Goal: Information Seeking & Learning: Learn about a topic

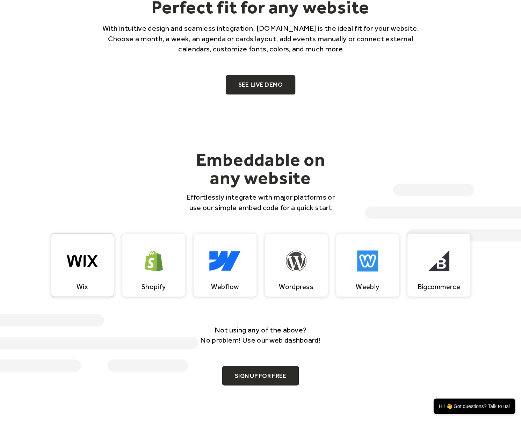
scroll to position [524, 0]
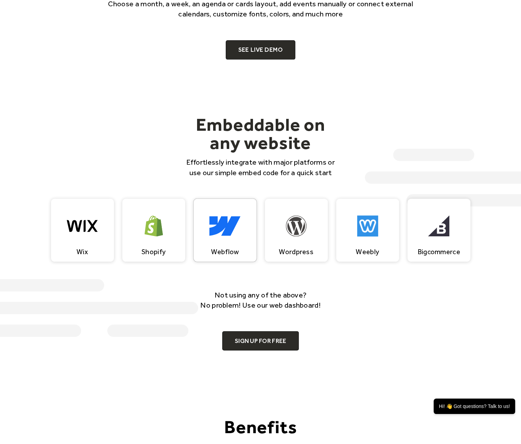
click at [220, 243] on div "Webflow" at bounding box center [225, 229] width 63 height 63
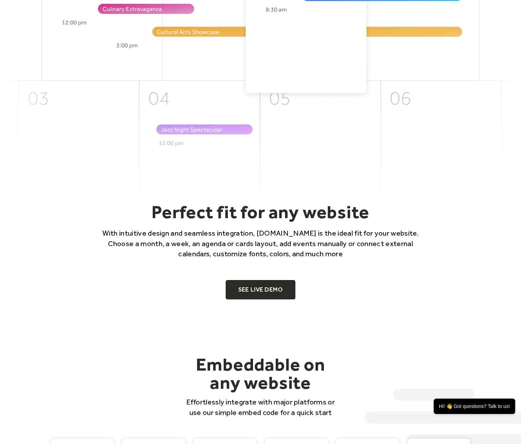
scroll to position [279, 0]
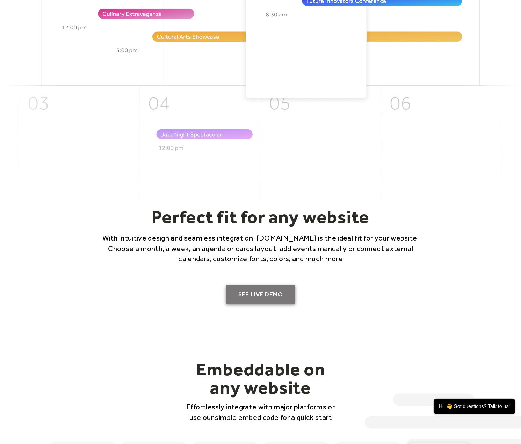
click at [279, 294] on link "SEE LIVE DEMO" at bounding box center [261, 295] width 70 height 20
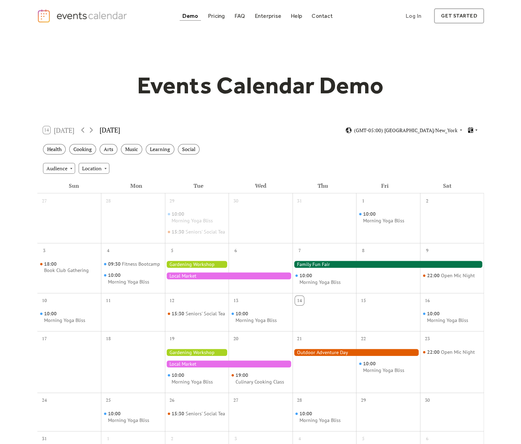
click at [475, 129] on icon at bounding box center [476, 130] width 4 height 4
click at [462, 155] on span "Cards" at bounding box center [462, 154] width 13 height 8
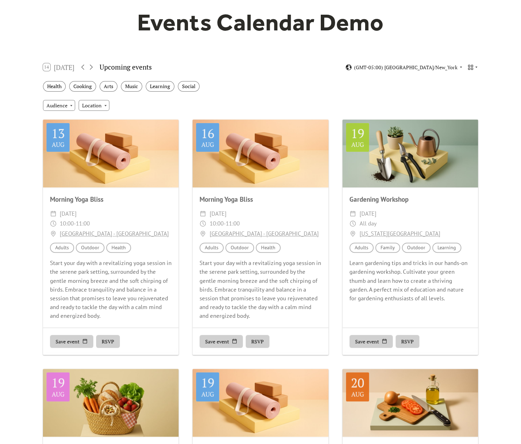
scroll to position [35, 0]
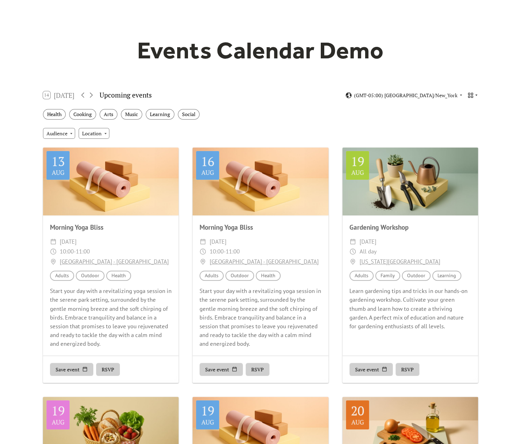
click at [473, 93] on icon at bounding box center [470, 95] width 5 height 5
click at [475, 135] on div "Agenda" at bounding box center [460, 131] width 36 height 13
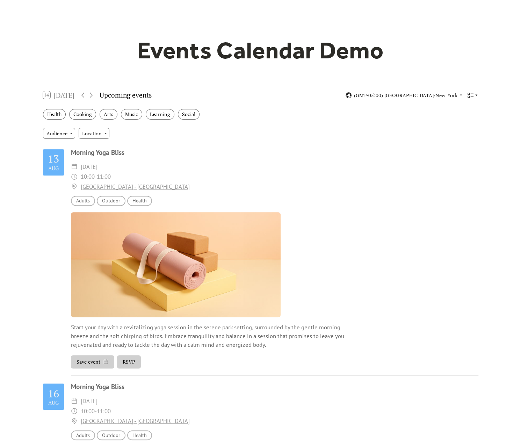
click at [475, 96] on icon at bounding box center [476, 95] width 4 height 4
click at [472, 145] on div "Week" at bounding box center [460, 144] width 36 height 13
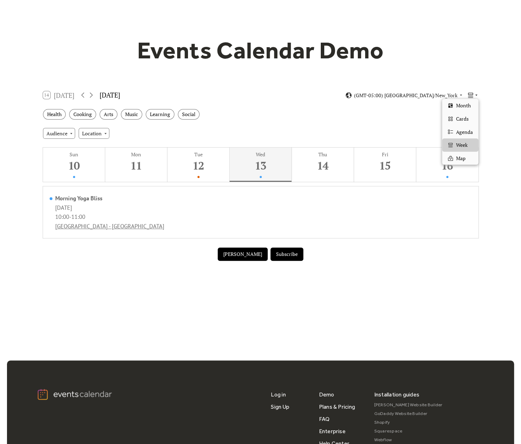
click at [473, 94] on icon at bounding box center [470, 95] width 7 height 7
click at [470, 158] on div "Map" at bounding box center [460, 158] width 36 height 13
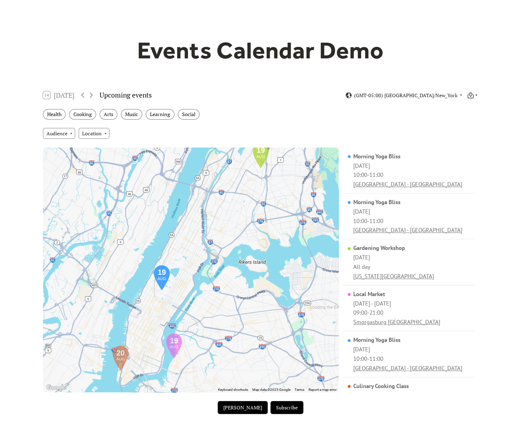
click at [472, 94] on icon at bounding box center [470, 95] width 7 height 7
click at [474, 109] on div "Month" at bounding box center [460, 105] width 36 height 13
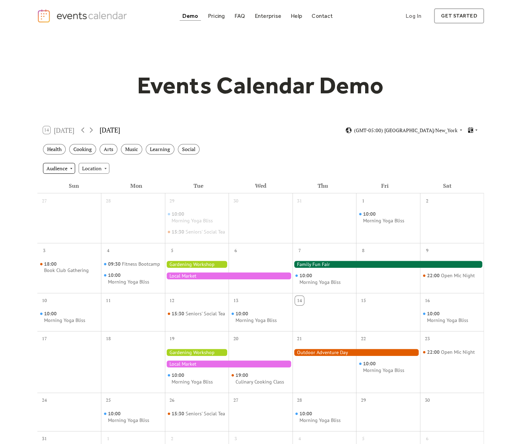
click at [62, 166] on div "Audience" at bounding box center [59, 168] width 32 height 10
click at [129, 165] on div "Audience Location" at bounding box center [260, 168] width 446 height 19
click at [98, 169] on div "Location" at bounding box center [94, 168] width 31 height 10
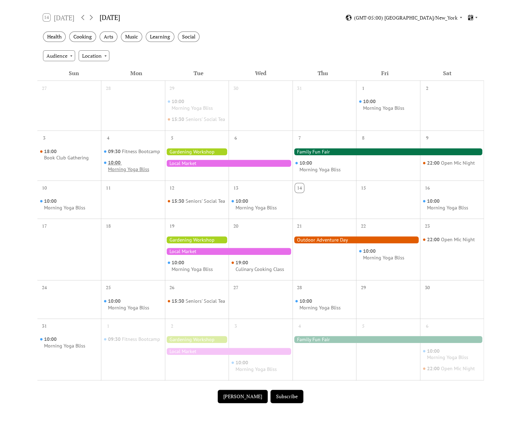
scroll to position [140, 0]
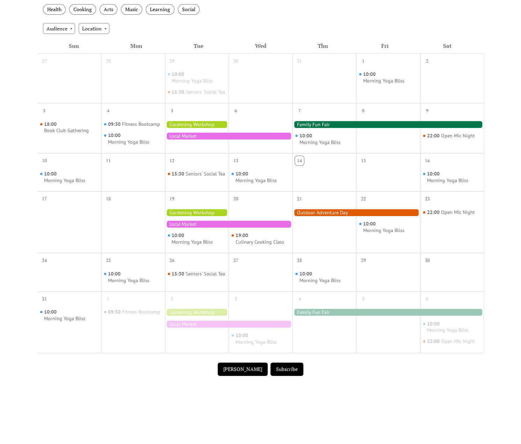
click at [211, 216] on div at bounding box center [197, 212] width 64 height 7
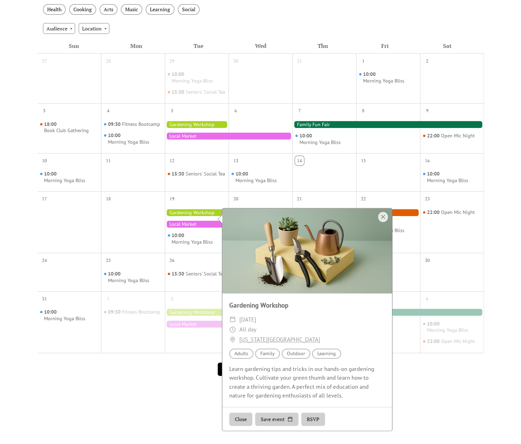
click at [29, 214] on div "Events Calendar Demo Loading the Events Calendar..." at bounding box center [260, 155] width 521 height 527
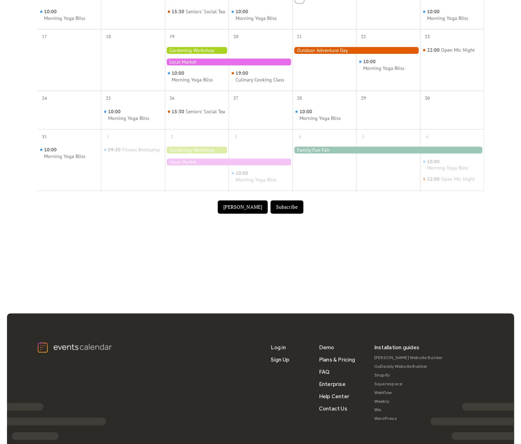
scroll to position [314, 0]
